Goal: Transaction & Acquisition: Purchase product/service

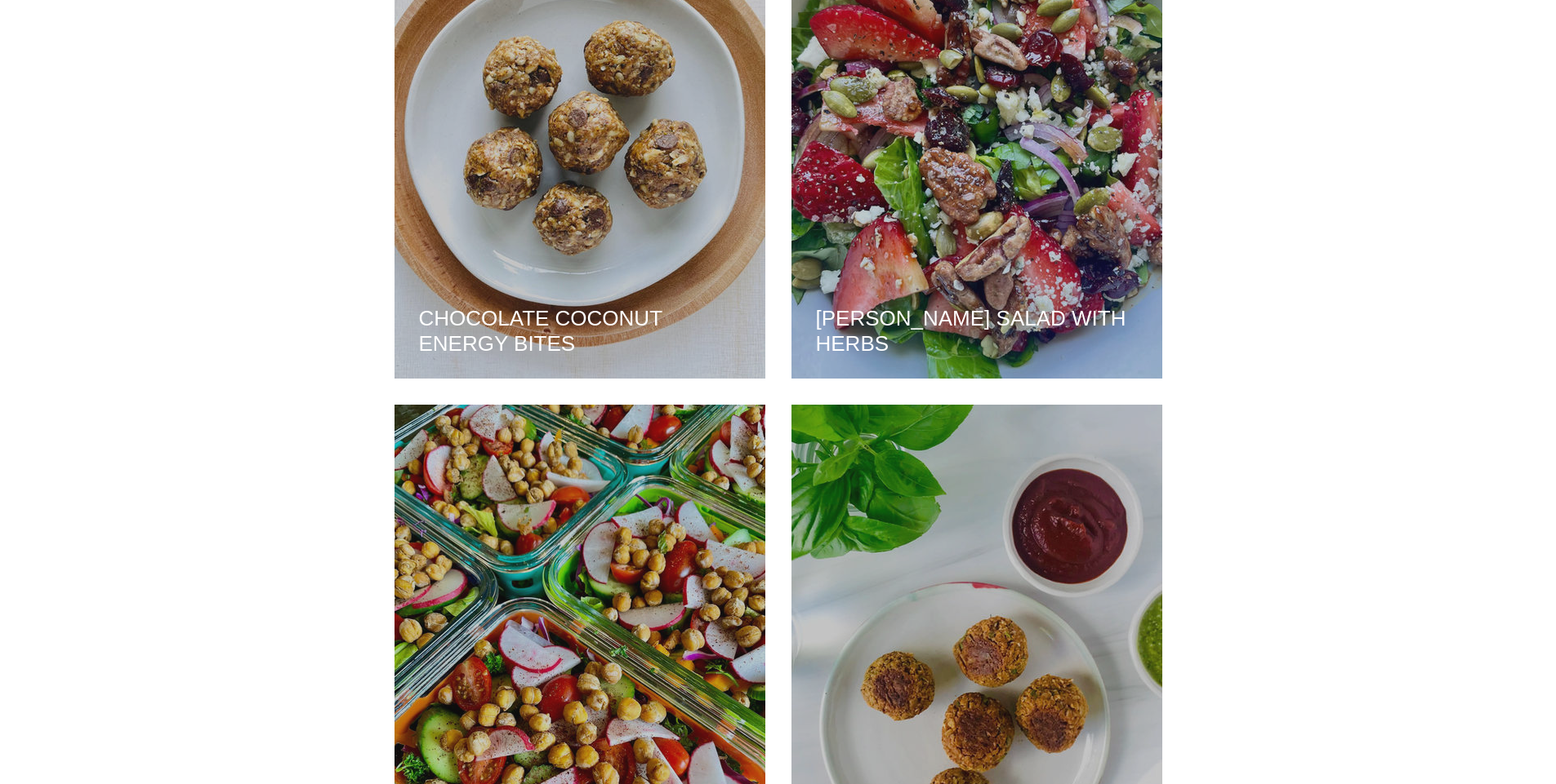
scroll to position [3234, 0]
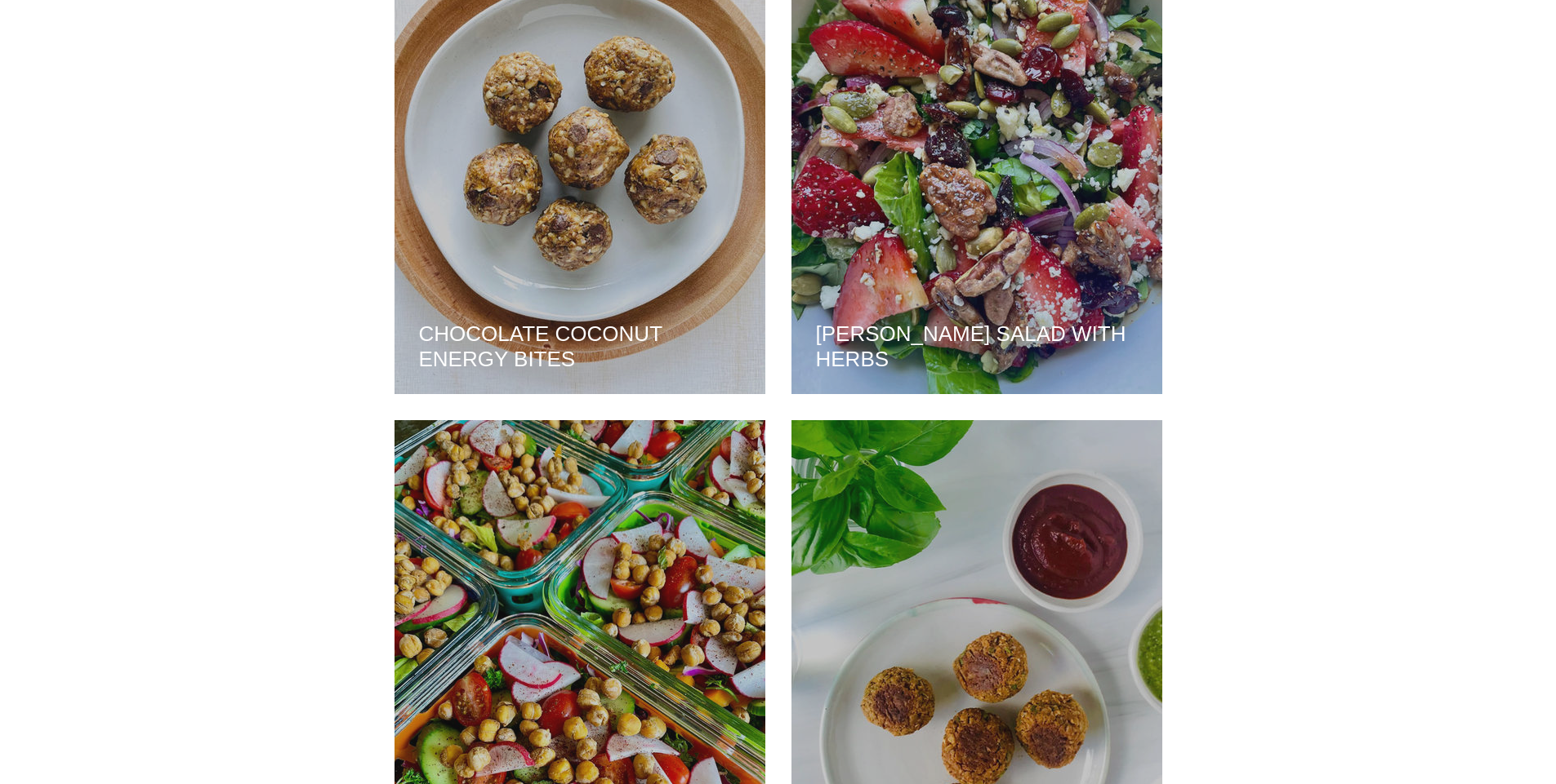
click at [670, 227] on div "CHOCOLATE COCONUT ENERGY BITES" at bounding box center [579, 147] width 326 height 454
click at [572, 242] on div "CHOCOLATE COCONUT ENERGY BITES" at bounding box center [579, 147] width 326 height 454
click at [557, 330] on h2 "CHOCOLATE COCONUT ENERGY BITES" at bounding box center [580, 347] width 322 height 50
click at [545, 325] on h2 "CHOCOLATE COCONUT ENERGY BITES" at bounding box center [580, 347] width 322 height 50
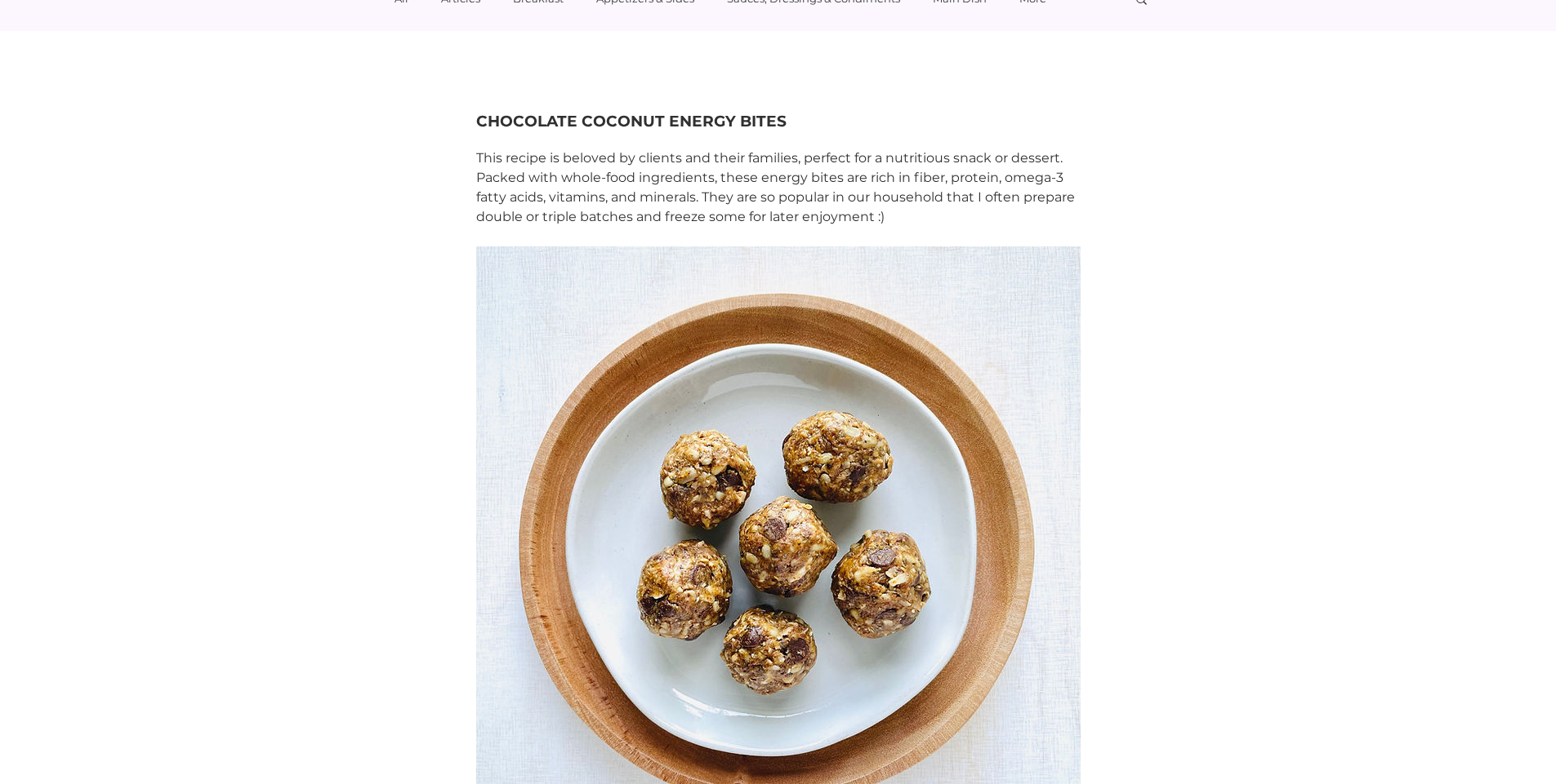
scroll to position [163, 0]
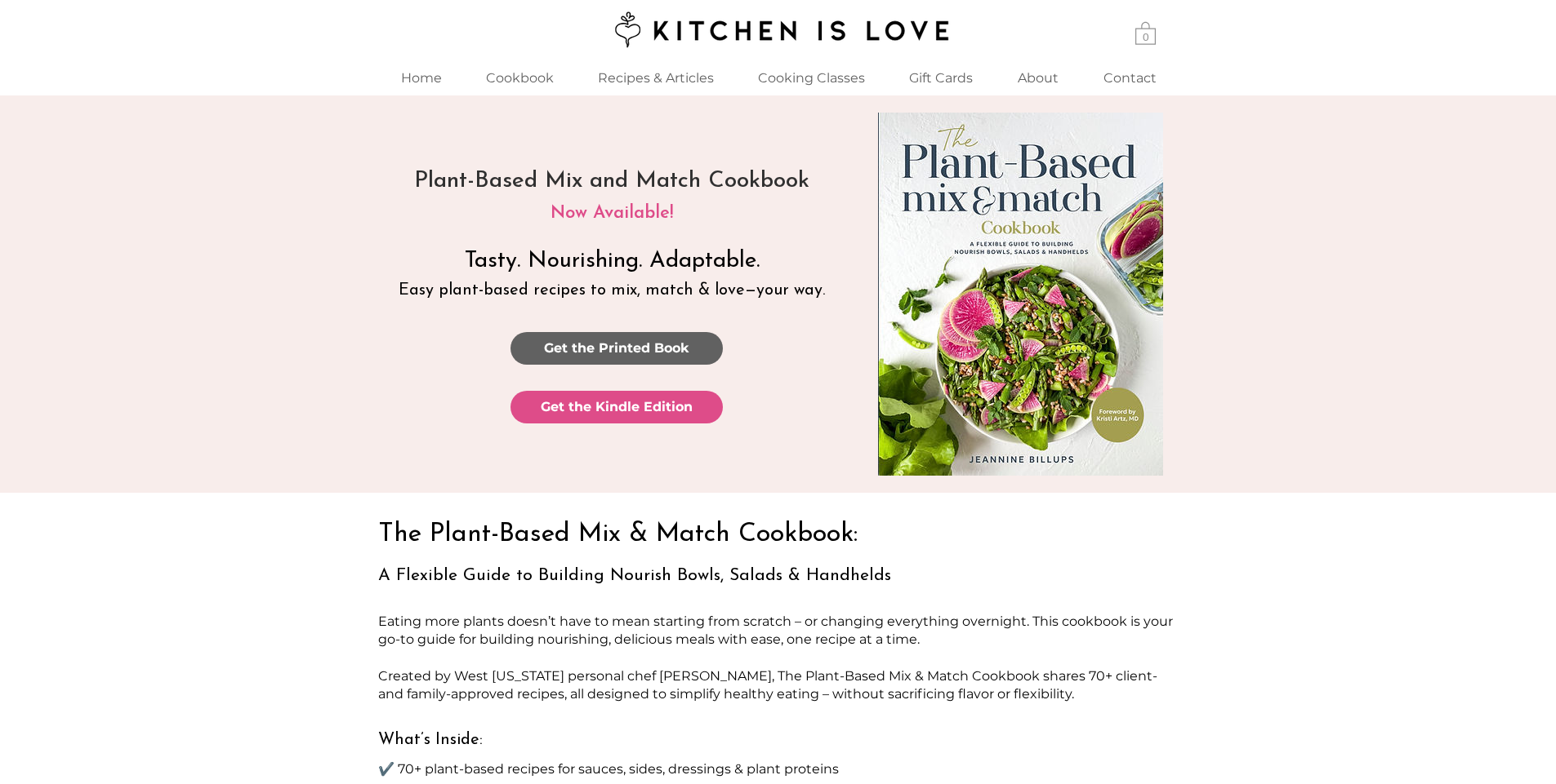
click at [647, 341] on span "Get the Printed Book" at bounding box center [617, 348] width 146 height 18
